Goal: Information Seeking & Learning: Learn about a topic

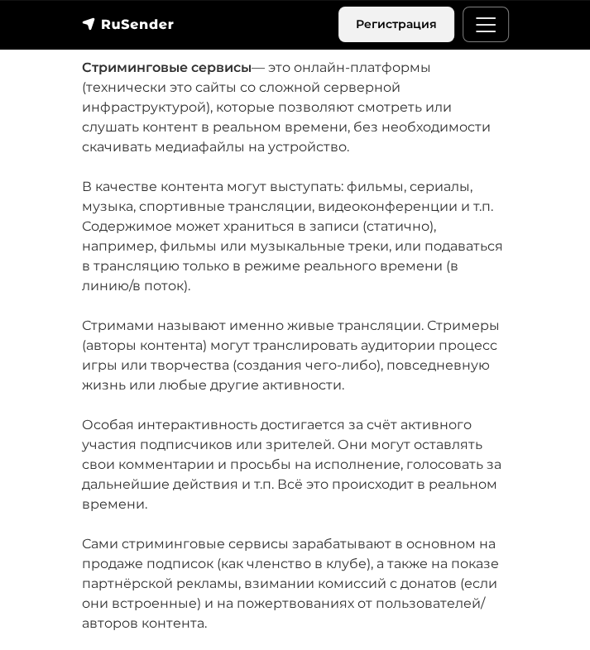
scroll to position [407, 0]
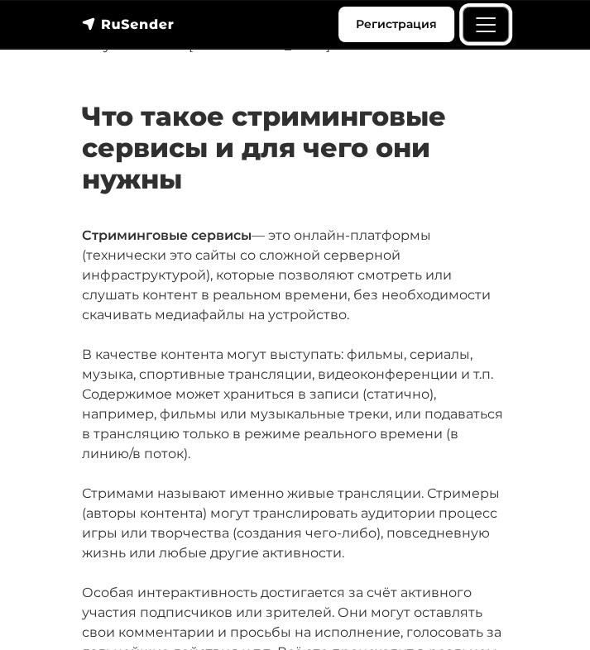
click at [490, 24] on span "Меню" at bounding box center [485, 24] width 25 height 25
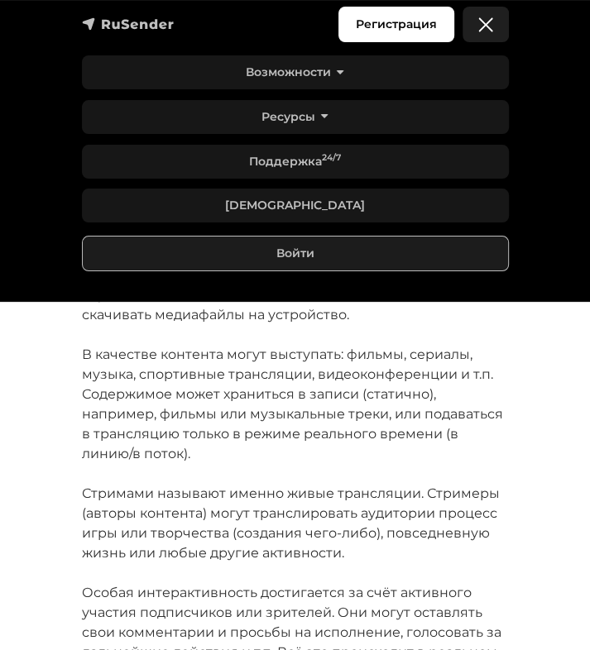
click at [137, 28] on img "navbar" at bounding box center [128, 24] width 93 height 17
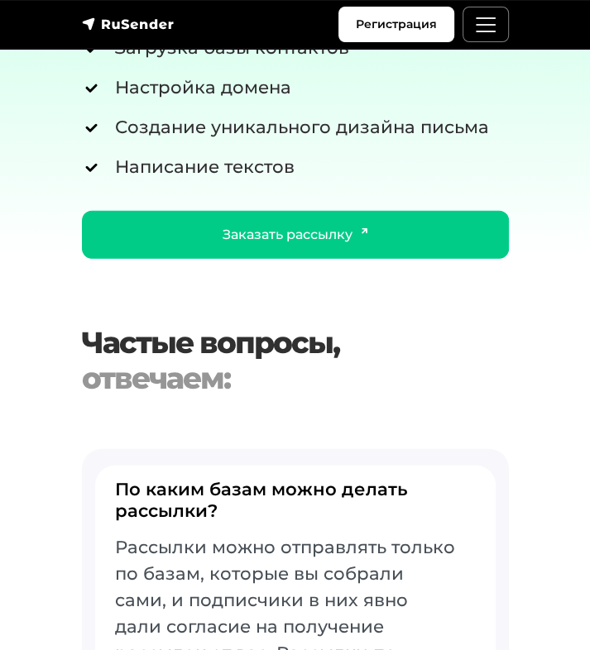
scroll to position [5210, 0]
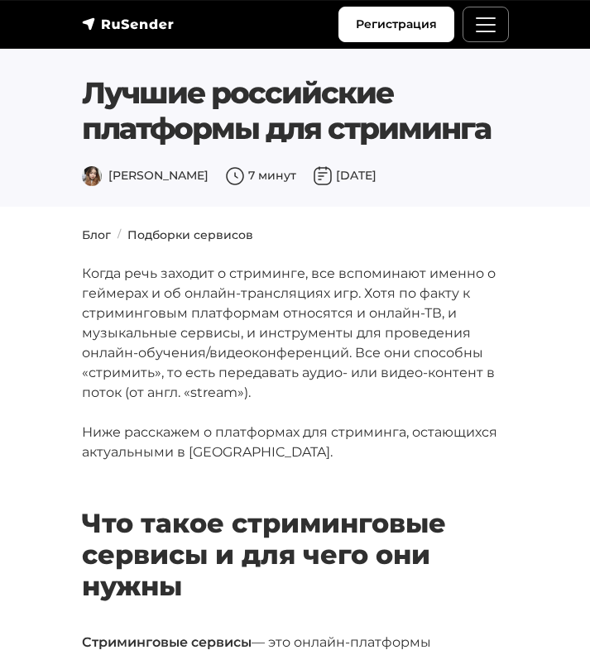
scroll to position [2143, 0]
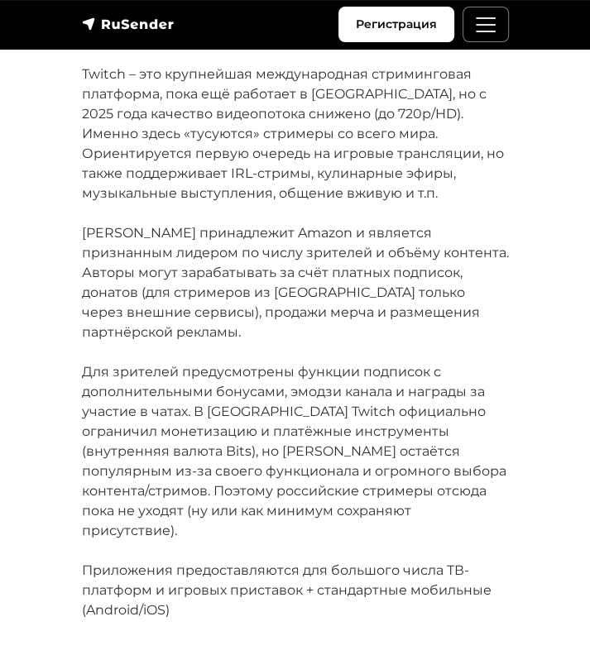
click at [202, 31] on div "Регистрация Возможности Конструктор писем Формы подписки A/B–тестирование API и…" at bounding box center [295, 25] width 447 height 36
click at [480, 24] on span "Меню" at bounding box center [485, 24] width 25 height 25
